Goal: Transaction & Acquisition: Download file/media

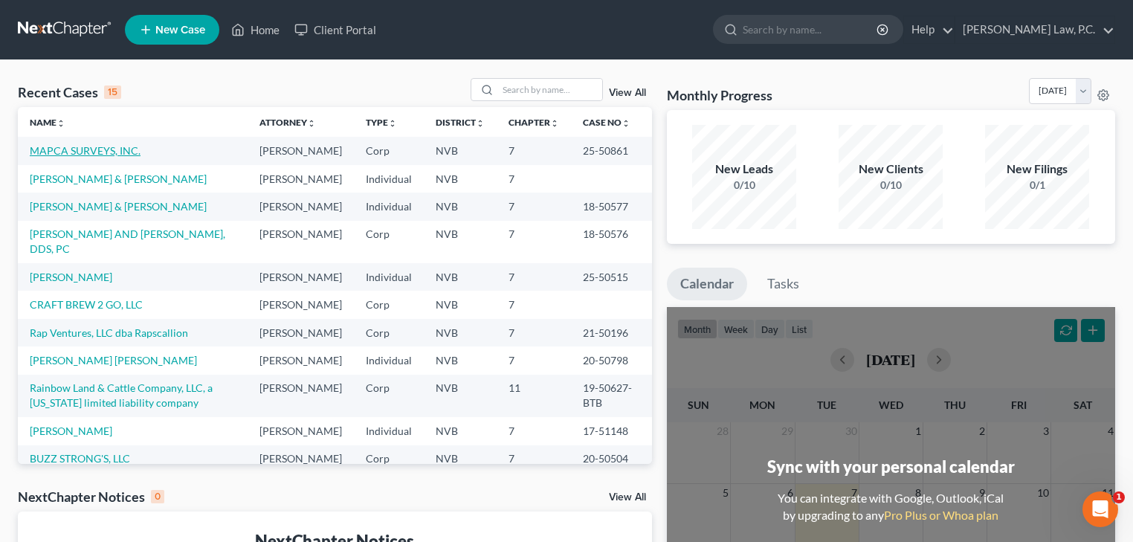
click at [89, 151] on link "MAPCA SURVEYS, INC." at bounding box center [85, 150] width 111 height 13
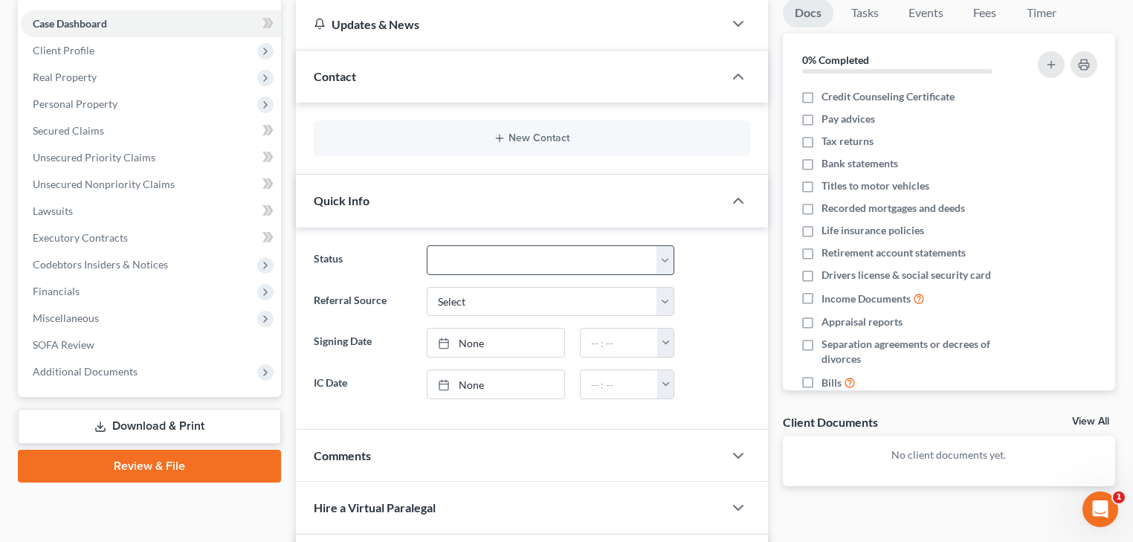
scroll to position [178, 0]
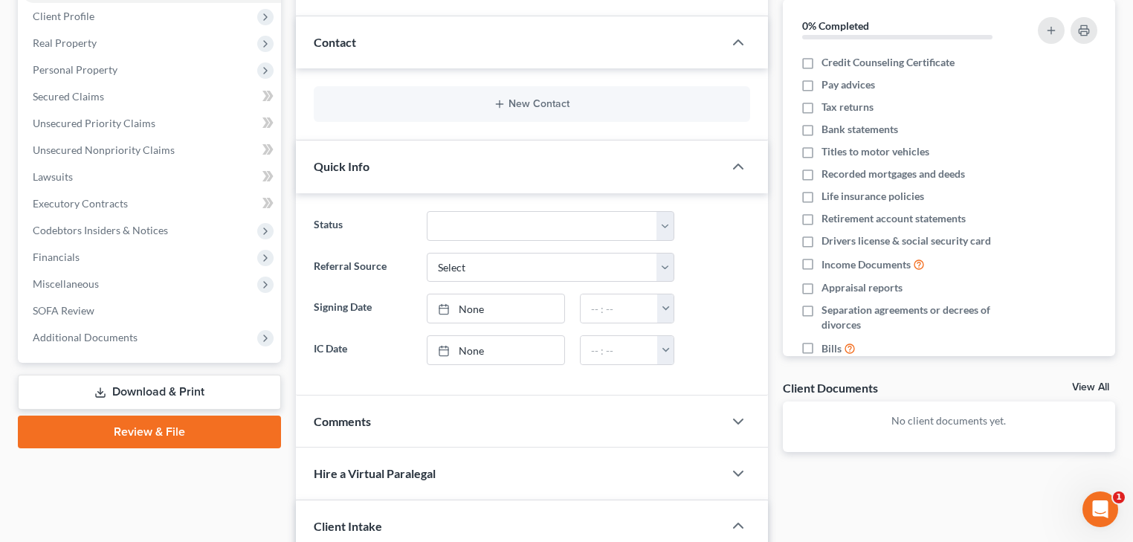
click at [155, 388] on link "Download & Print" at bounding box center [149, 392] width 263 height 35
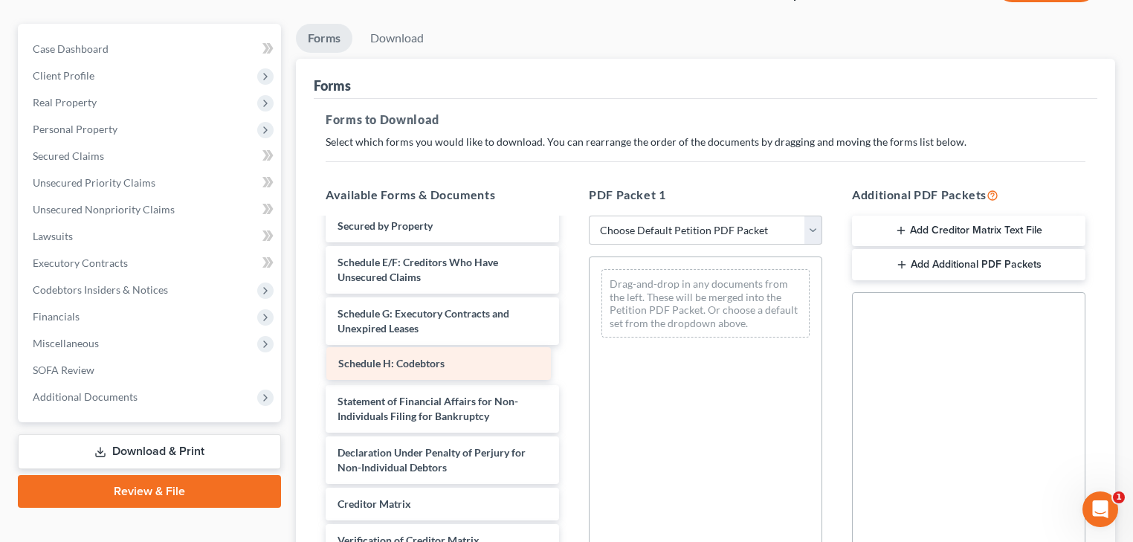
scroll to position [150, 0]
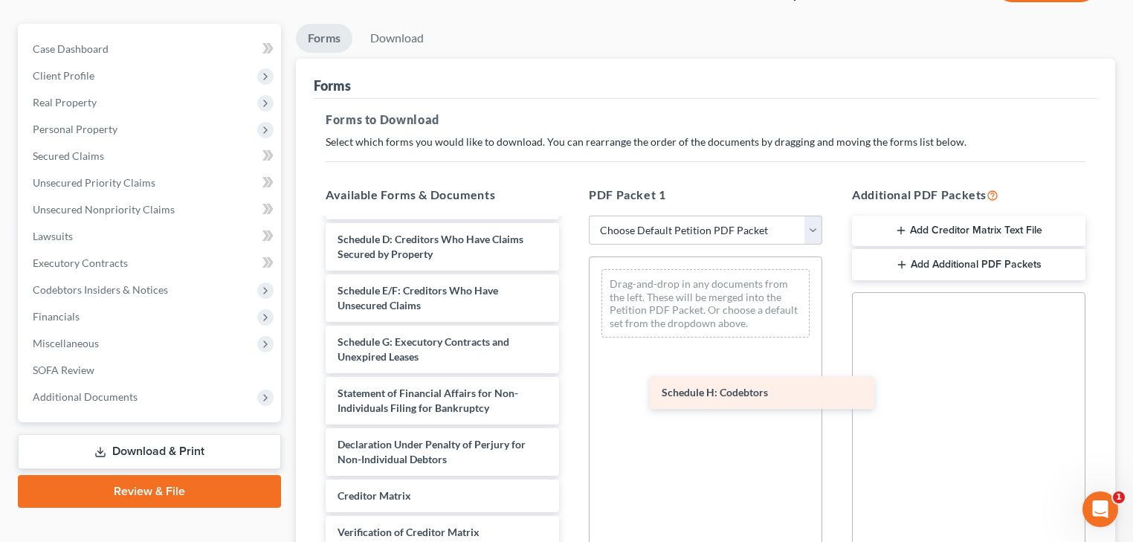
drag, startPoint x: 422, startPoint y: 369, endPoint x: 746, endPoint y: 398, distance: 325.3
click at [571, 398] on div "Schedule H: Codebtors Voluntary Petition for Non-Individuals Filing for Bankrup…" at bounding box center [442, 345] width 257 height 552
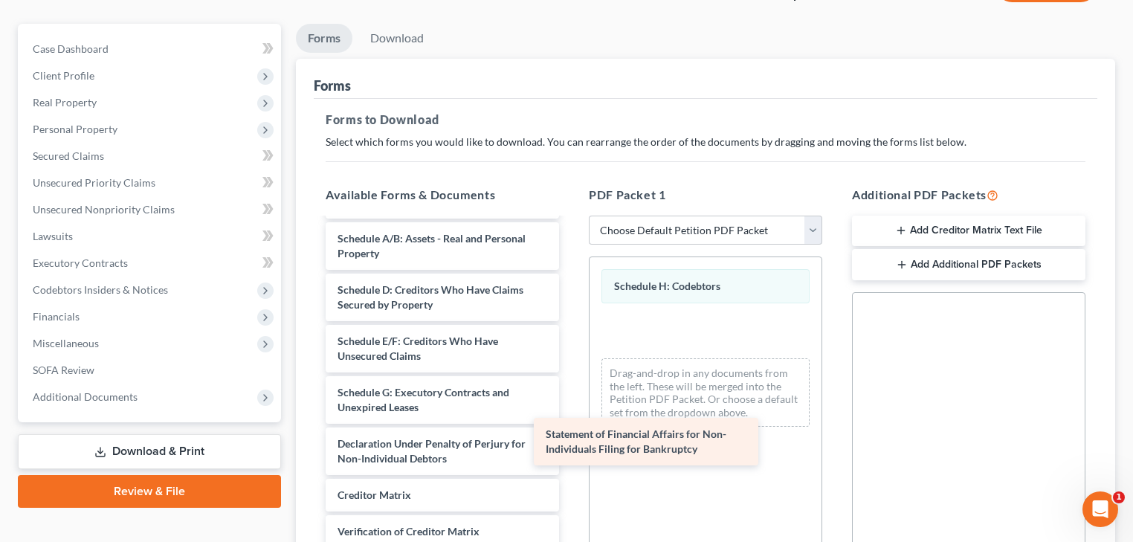
scroll to position [99, 0]
drag, startPoint x: 423, startPoint y: 398, endPoint x: 641, endPoint y: 441, distance: 222.0
click at [571, 441] on div "Statement of Financial Affairs for Non-Individuals Filing for Bankruptcy Volunt…" at bounding box center [442, 370] width 257 height 501
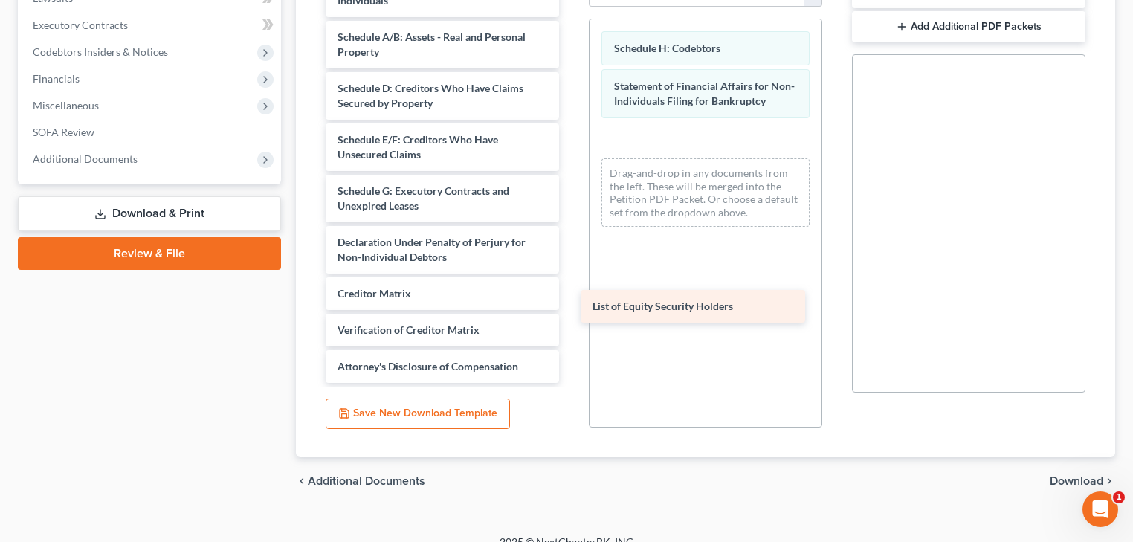
scroll to position [62, 0]
drag, startPoint x: 453, startPoint y: 364, endPoint x: 710, endPoint y: 302, distance: 264.6
click at [571, 302] on div "List of Equity Security Holders Voluntary Petition for Non-Individuals Filing f…" at bounding box center [442, 151] width 257 height 464
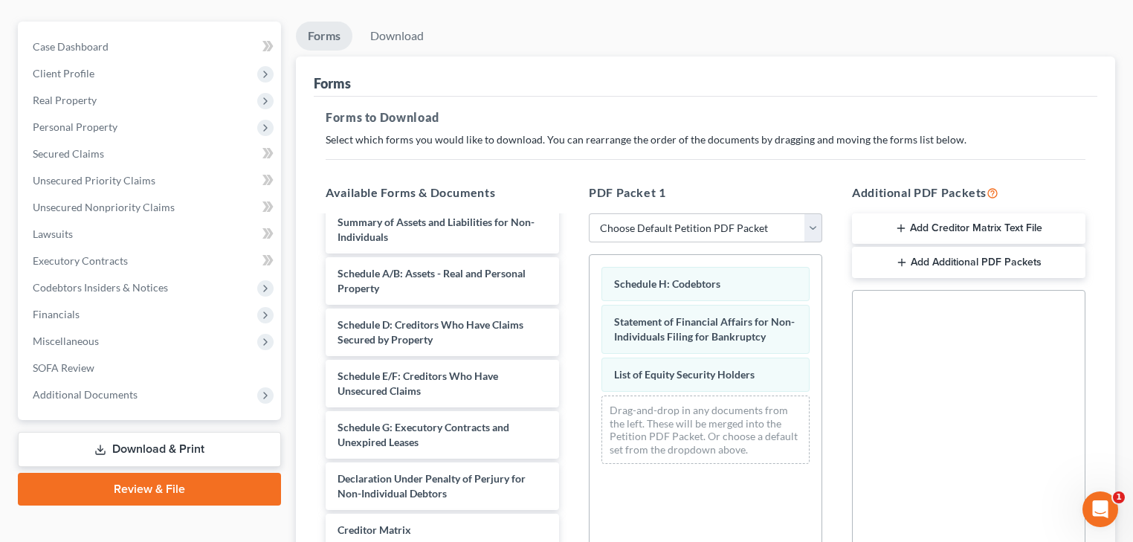
scroll to position [119, 0]
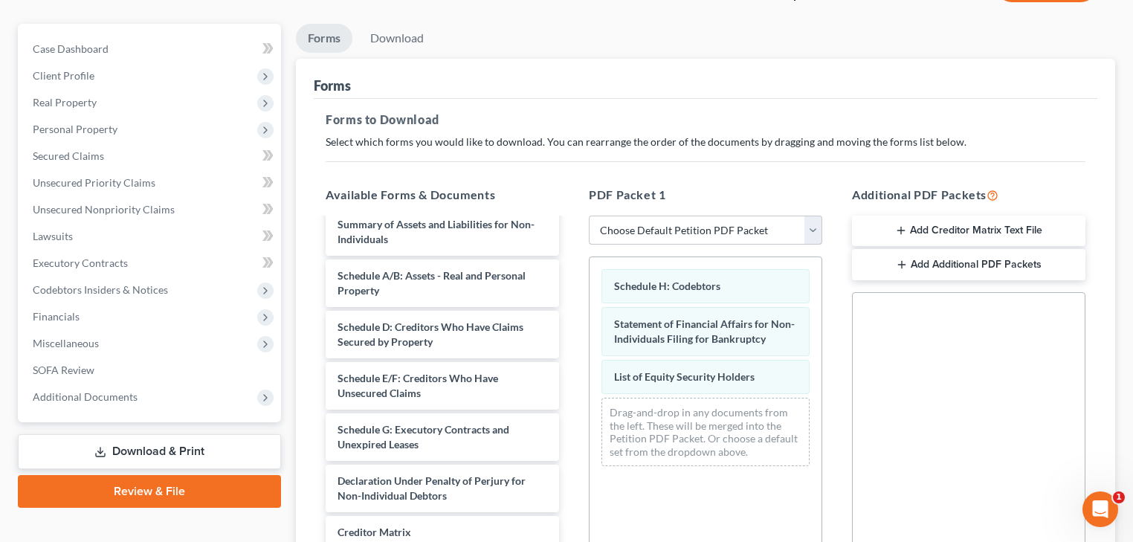
click at [776, 232] on select "Choose Default Petition PDF Packet Complete Bankruptcy Petition (all forms and …" at bounding box center [705, 231] width 233 height 30
click at [396, 33] on link "Download" at bounding box center [396, 38] width 77 height 29
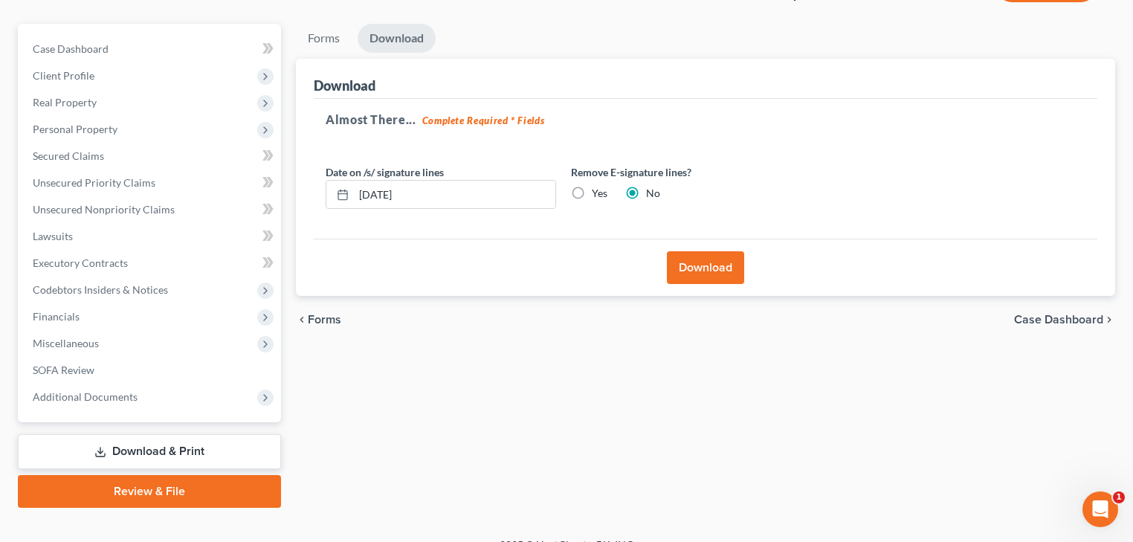
click at [592, 192] on label "Yes" at bounding box center [600, 193] width 16 height 15
click at [598, 192] on input "Yes" at bounding box center [603, 191] width 10 height 10
radio input "true"
radio input "false"
click at [707, 261] on button "Download" at bounding box center [705, 267] width 77 height 33
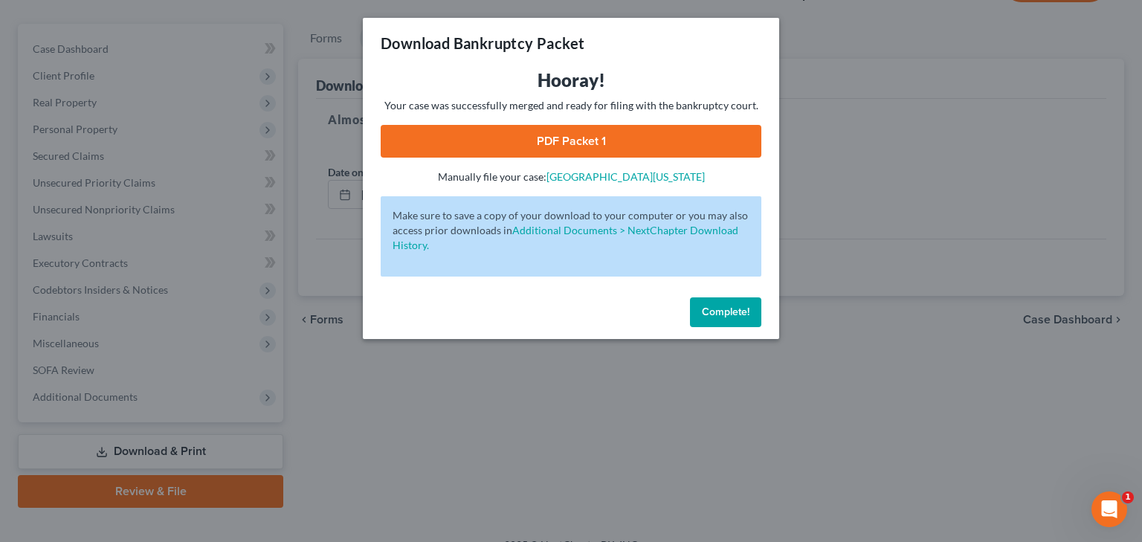
click at [560, 144] on link "PDF Packet 1" at bounding box center [571, 141] width 381 height 33
click at [714, 310] on span "Complete!" at bounding box center [726, 311] width 48 height 13
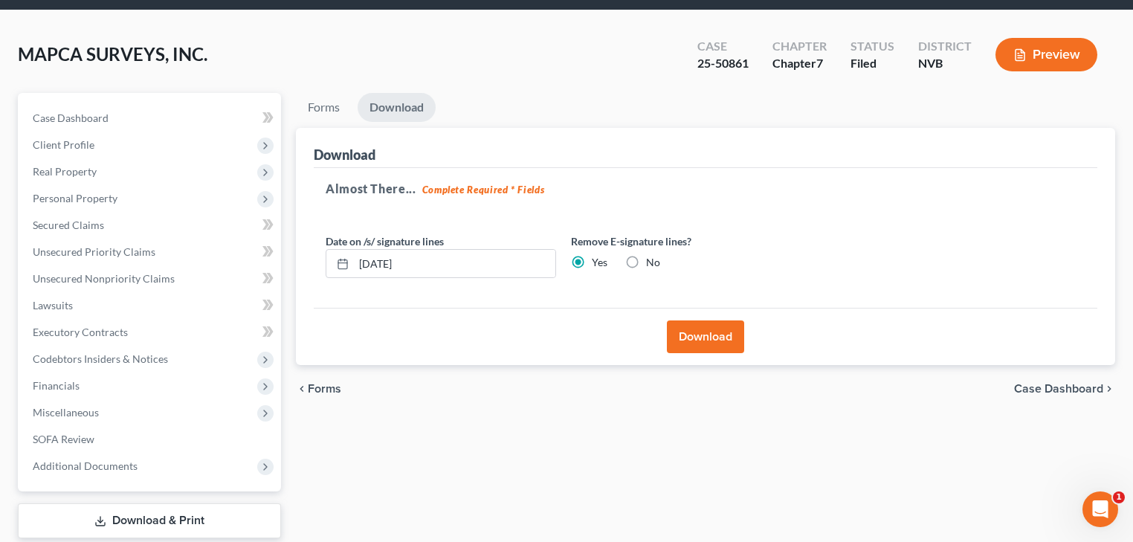
scroll to position [0, 0]
